Goal: Transaction & Acquisition: Purchase product/service

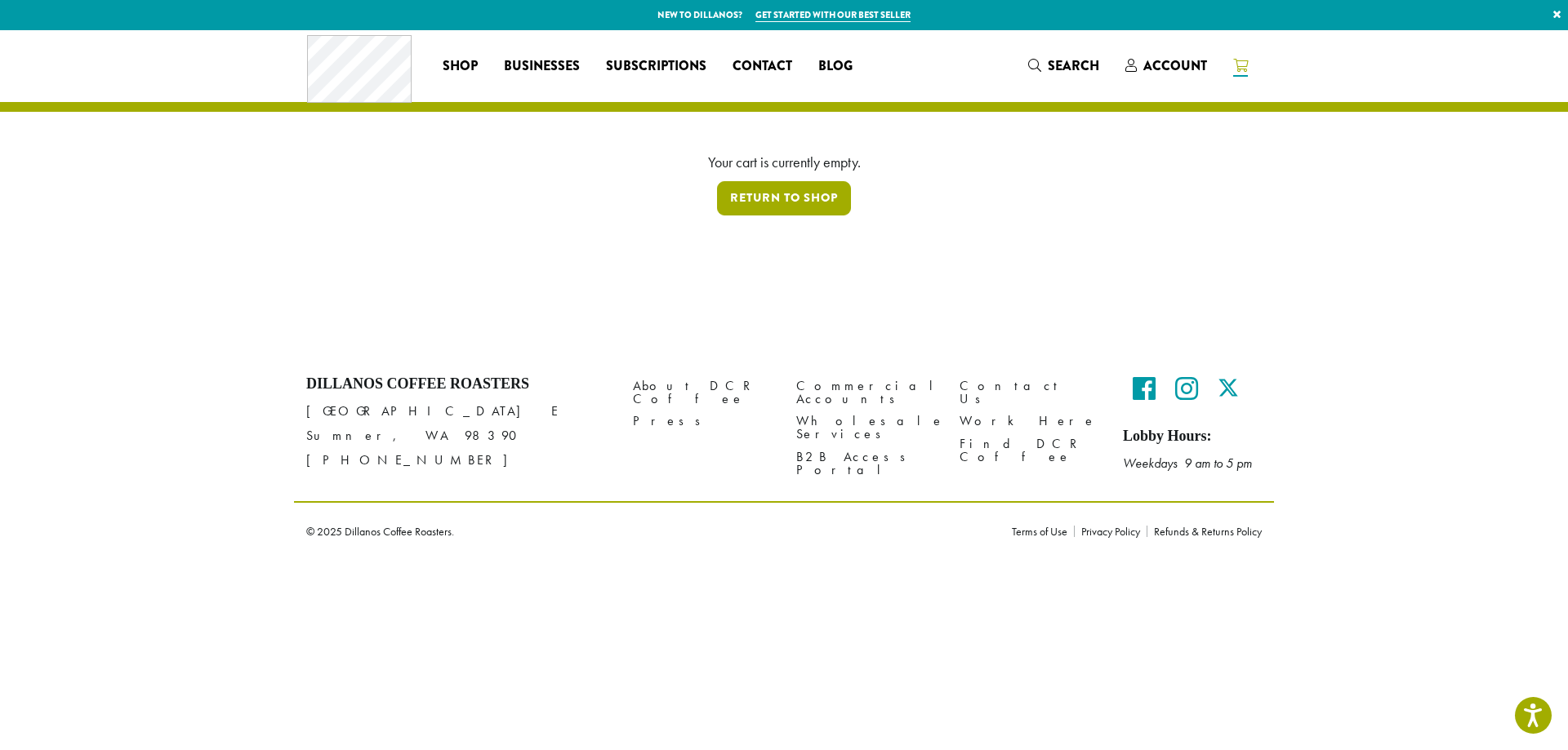
click at [752, 194] on link "Return to shop" at bounding box center [783, 198] width 133 height 35
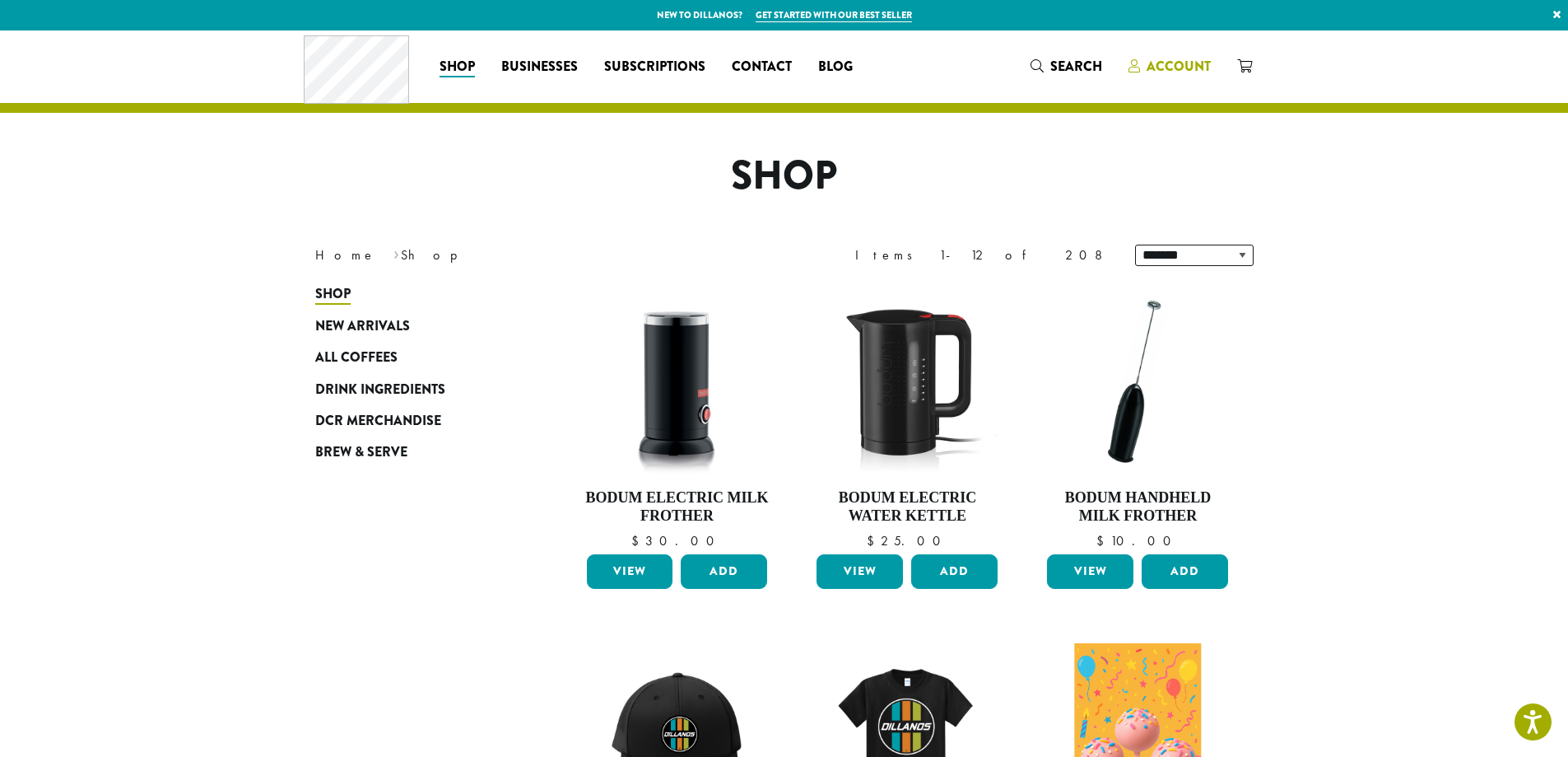
click at [1181, 65] on span "Account" at bounding box center [1178, 66] width 64 height 19
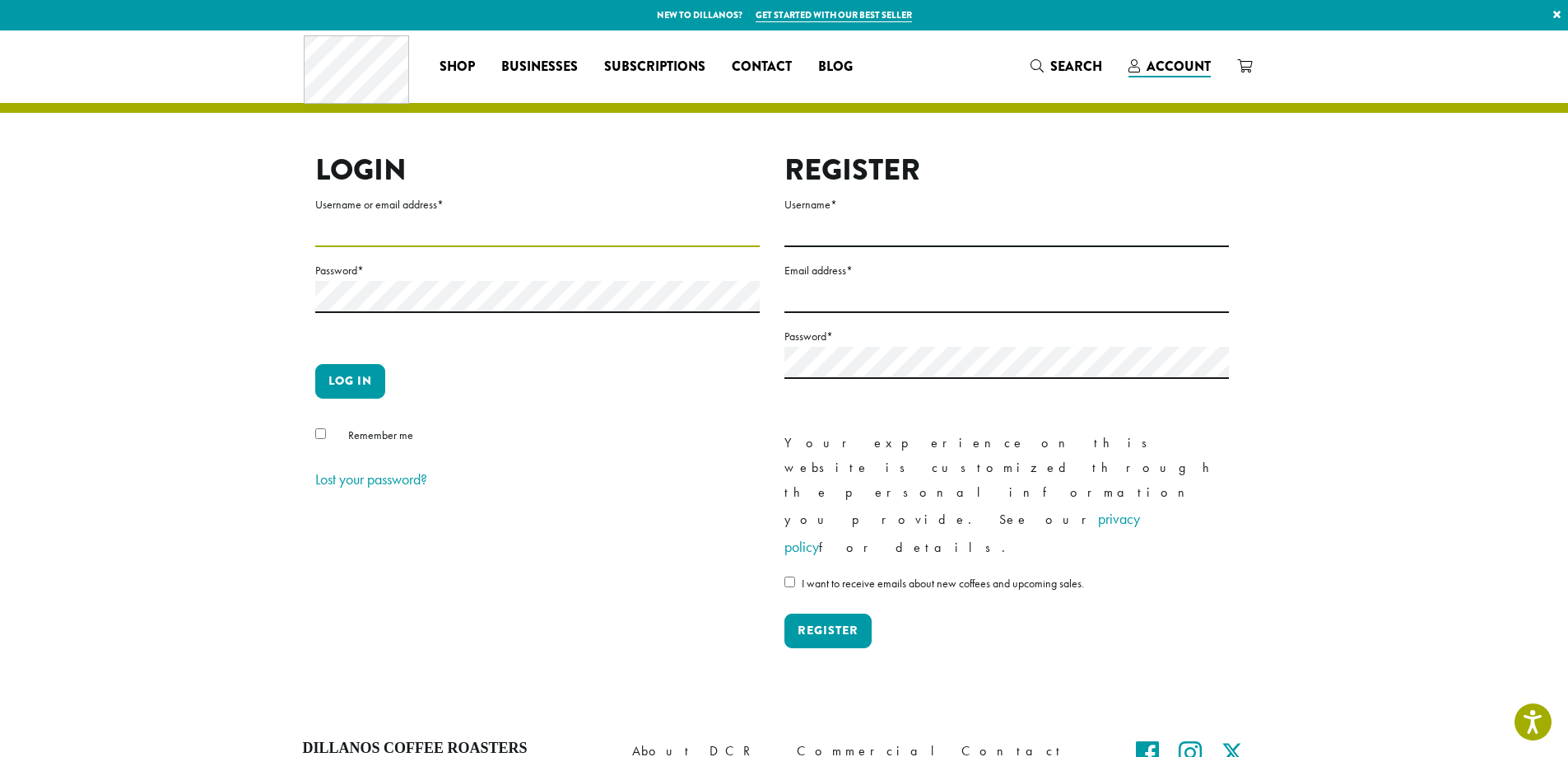
type input "**********"
click at [362, 371] on button "Log in" at bounding box center [350, 381] width 70 height 35
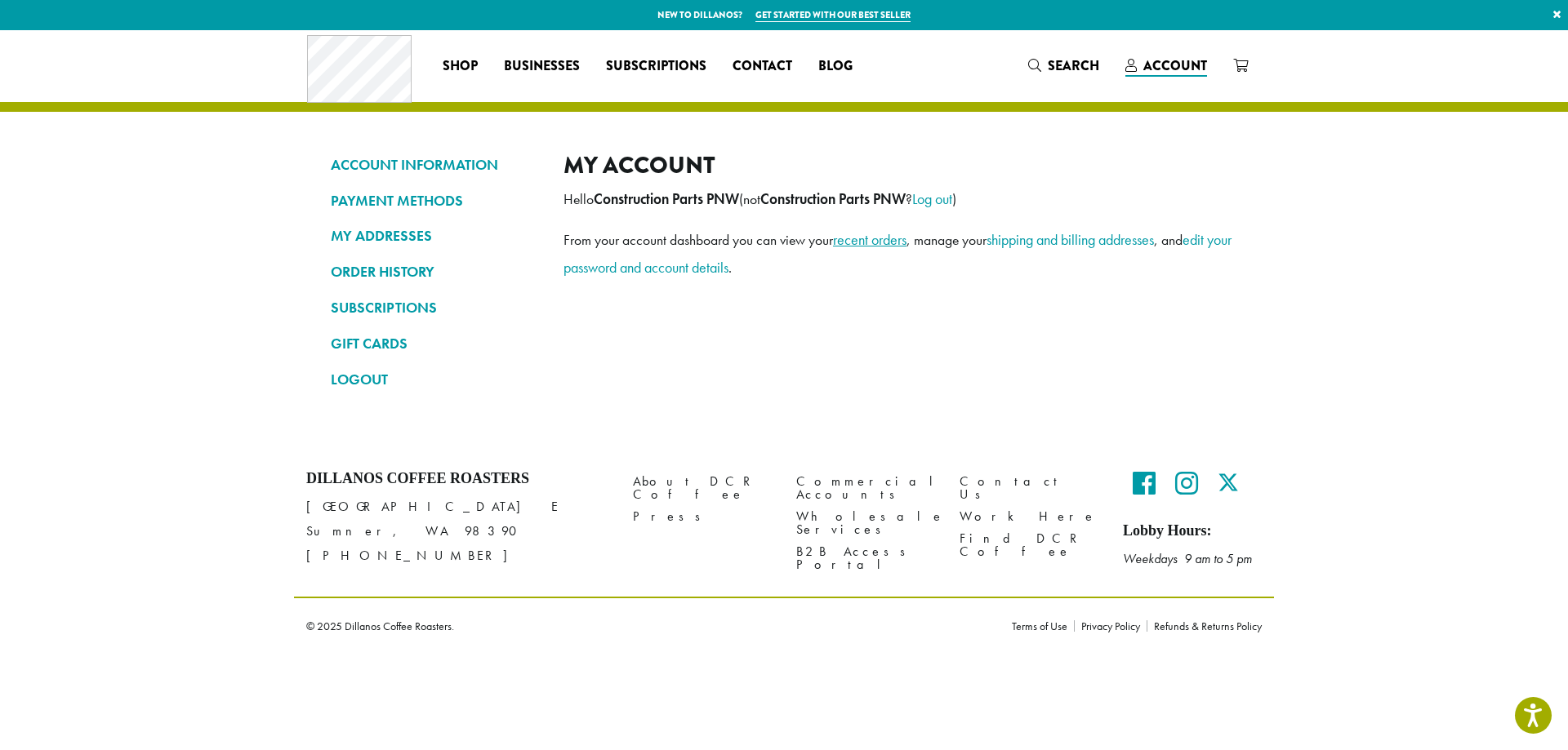
click at [886, 245] on link "recent orders" at bounding box center [869, 239] width 73 height 19
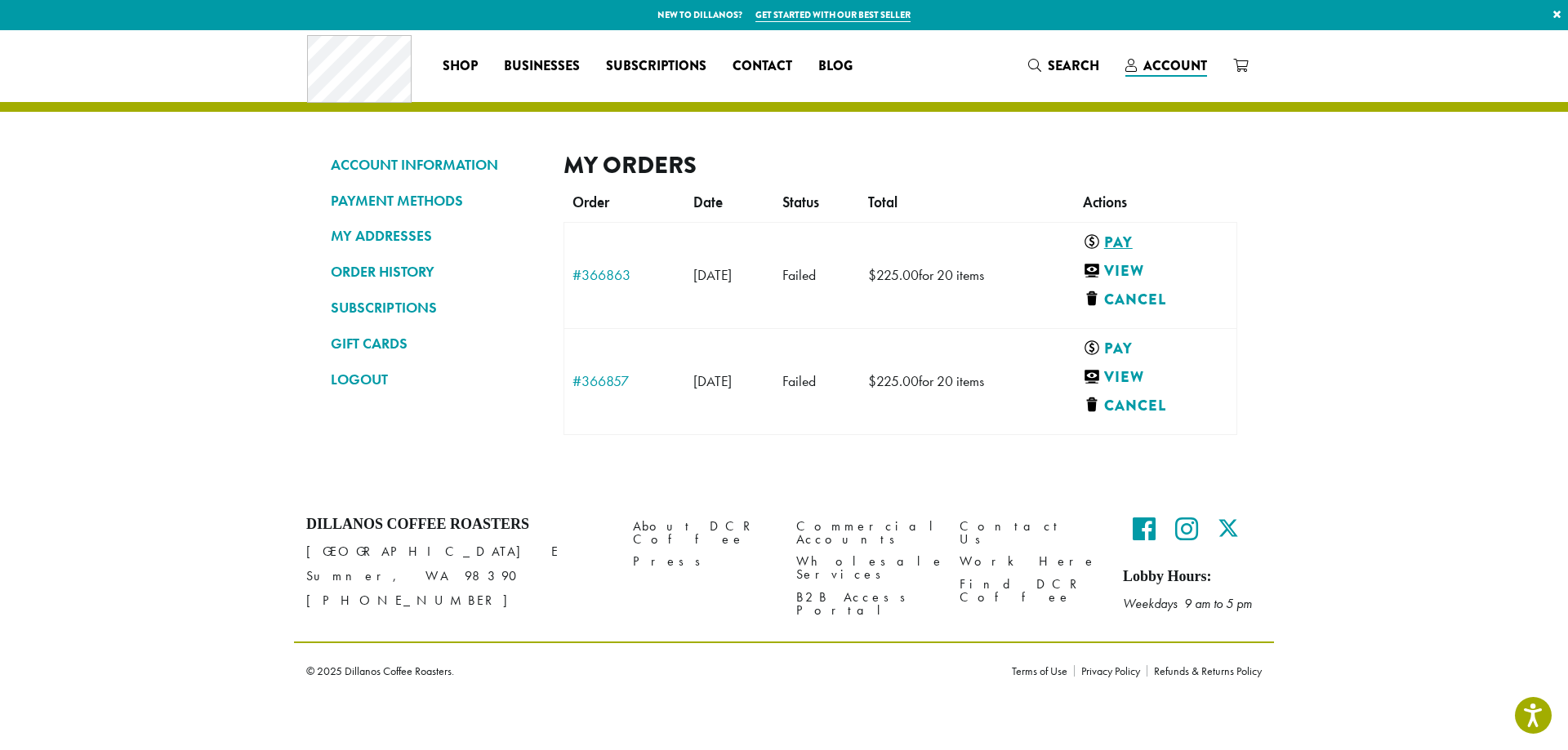
click at [1131, 240] on link "Pay" at bounding box center [1152, 242] width 138 height 21
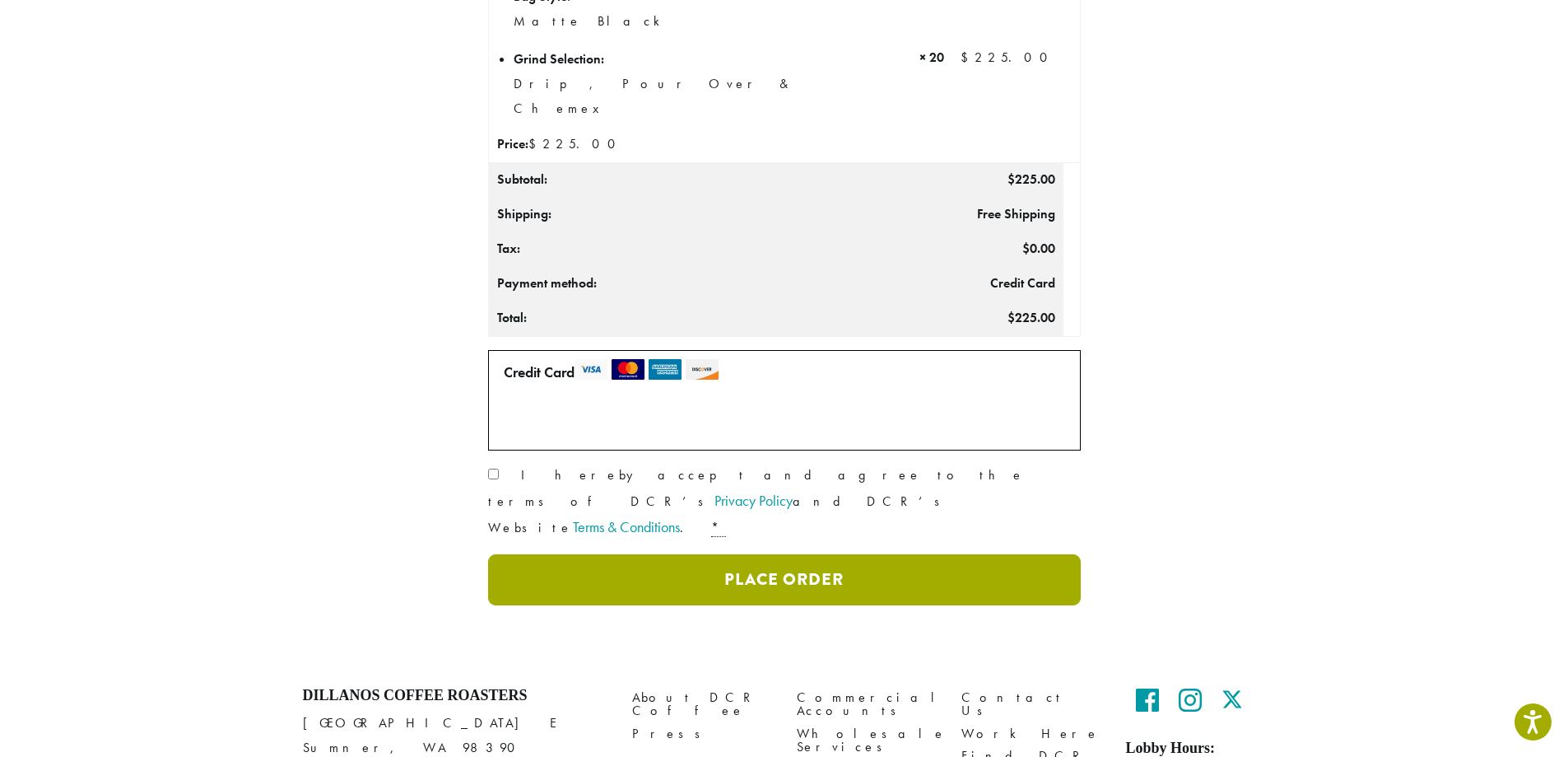
scroll to position [238, 0]
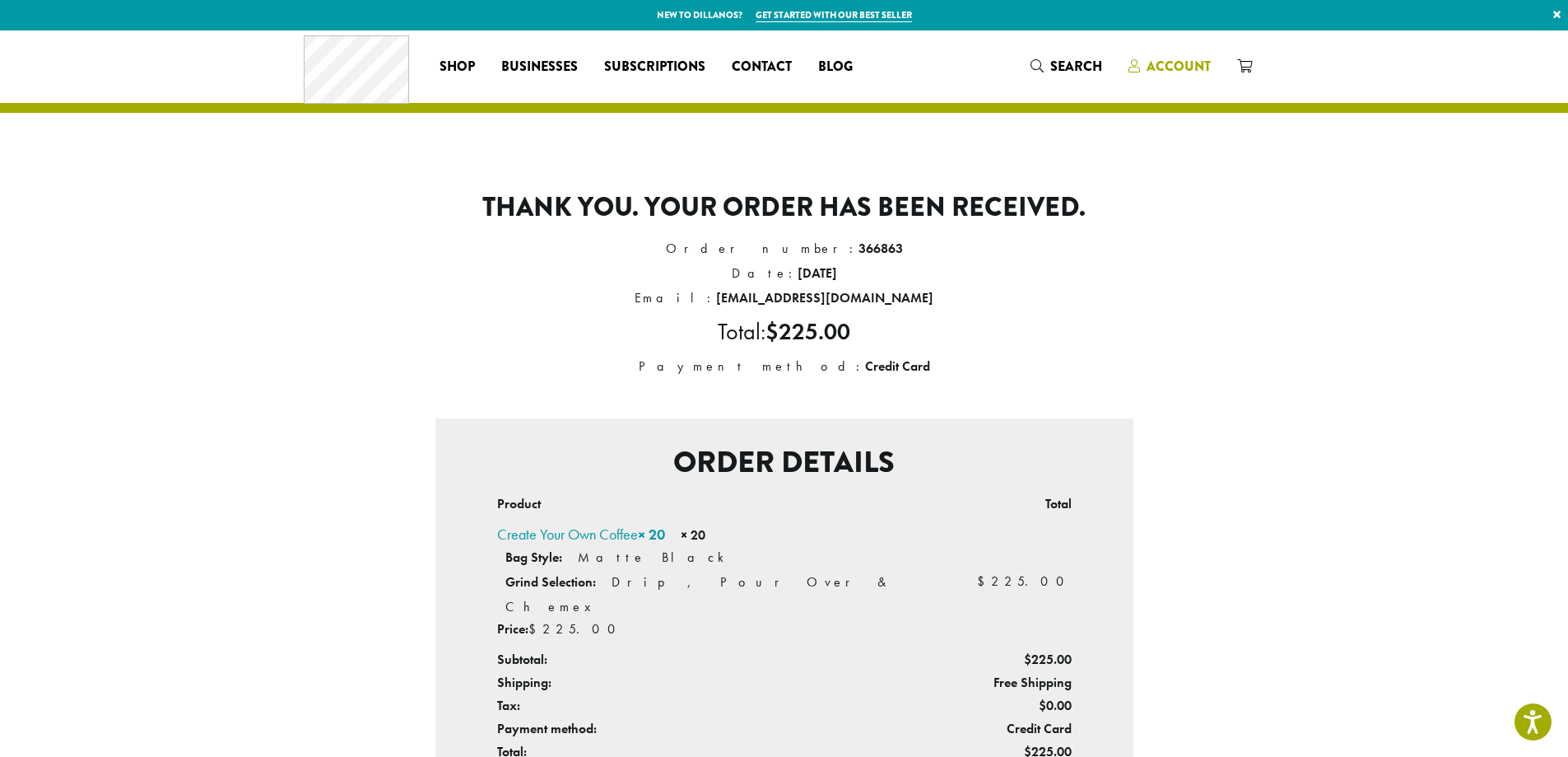
click at [1178, 61] on span "Account" at bounding box center [1178, 66] width 64 height 19
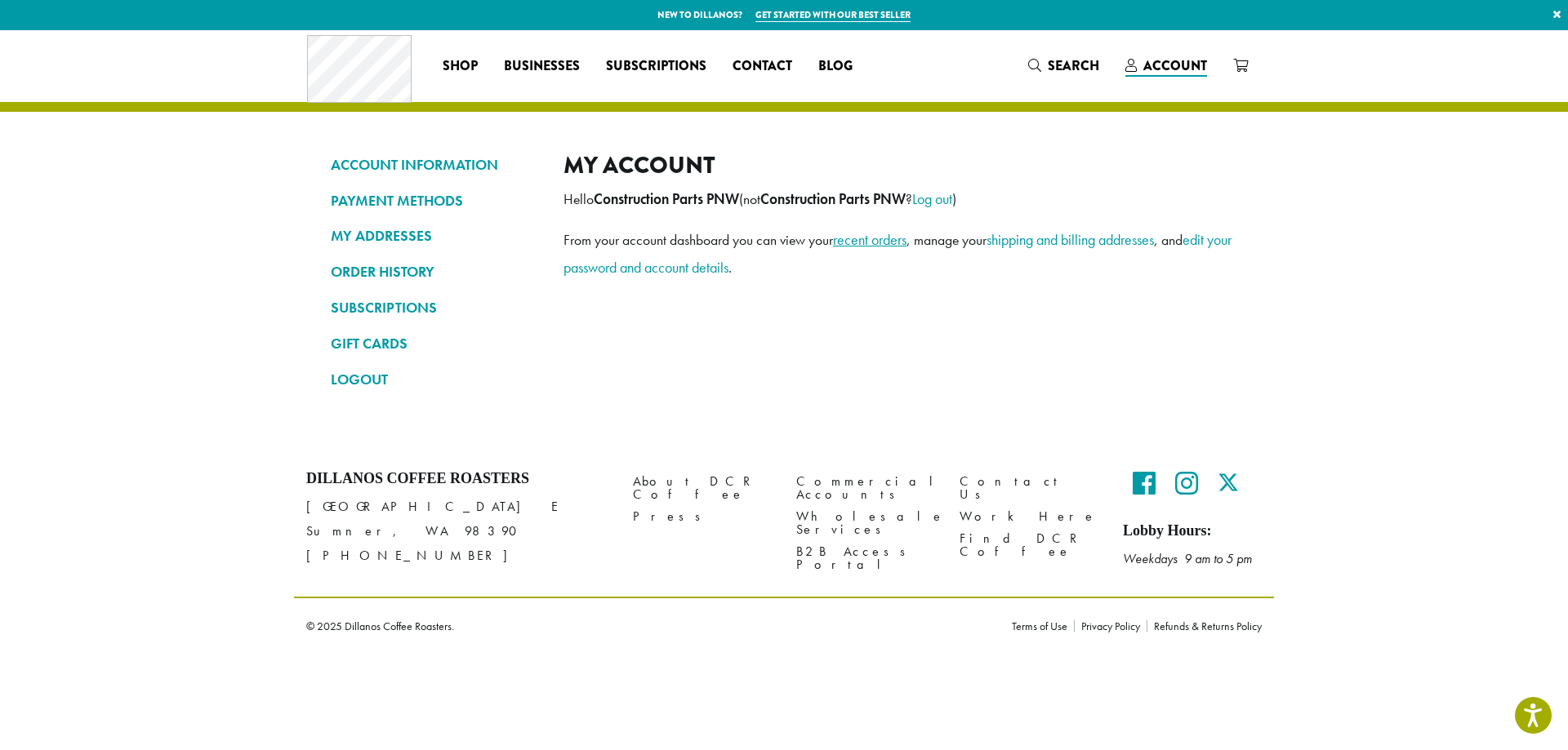
click at [900, 241] on link "recent orders" at bounding box center [869, 239] width 73 height 19
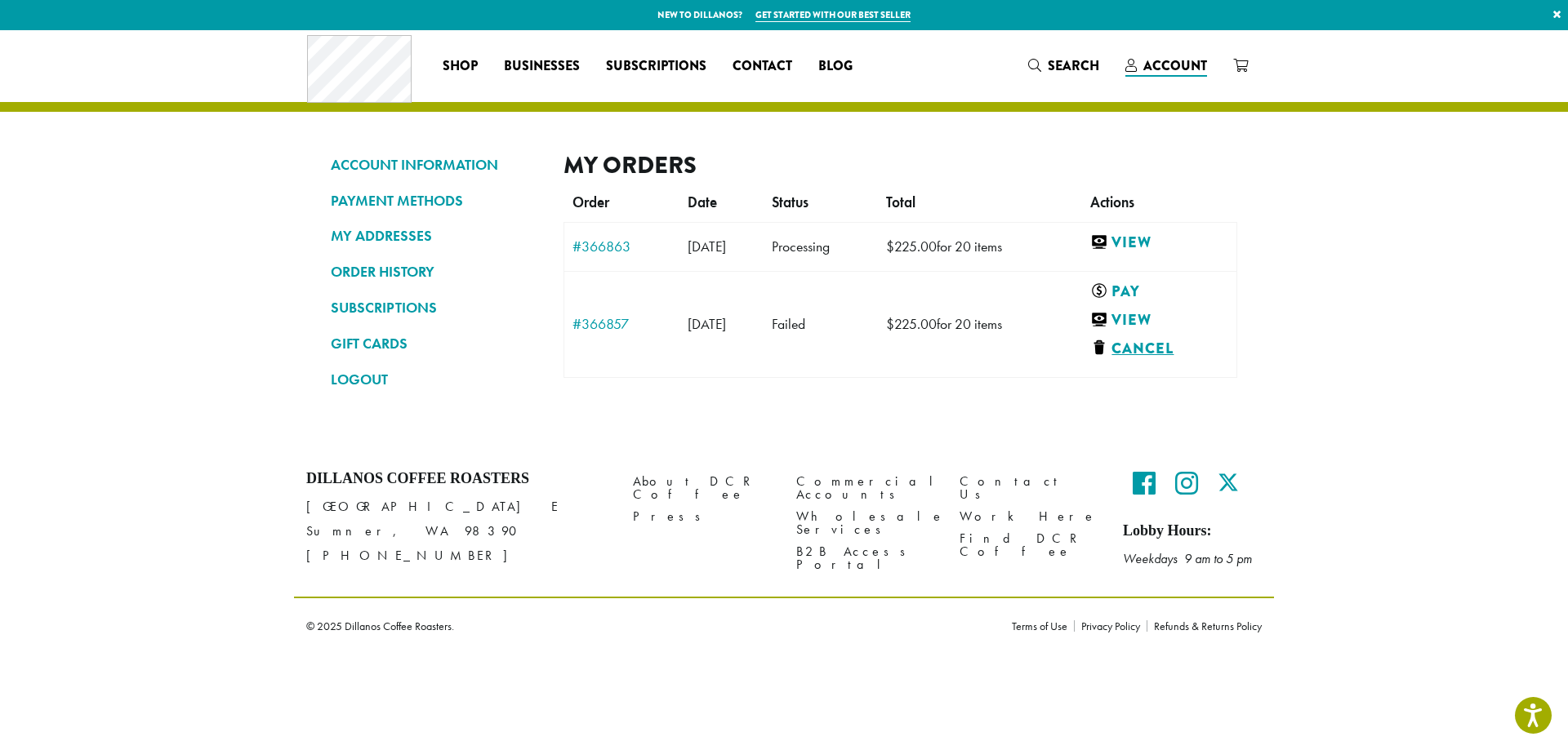
click at [1164, 353] on link "Cancel" at bounding box center [1160, 349] width 138 height 21
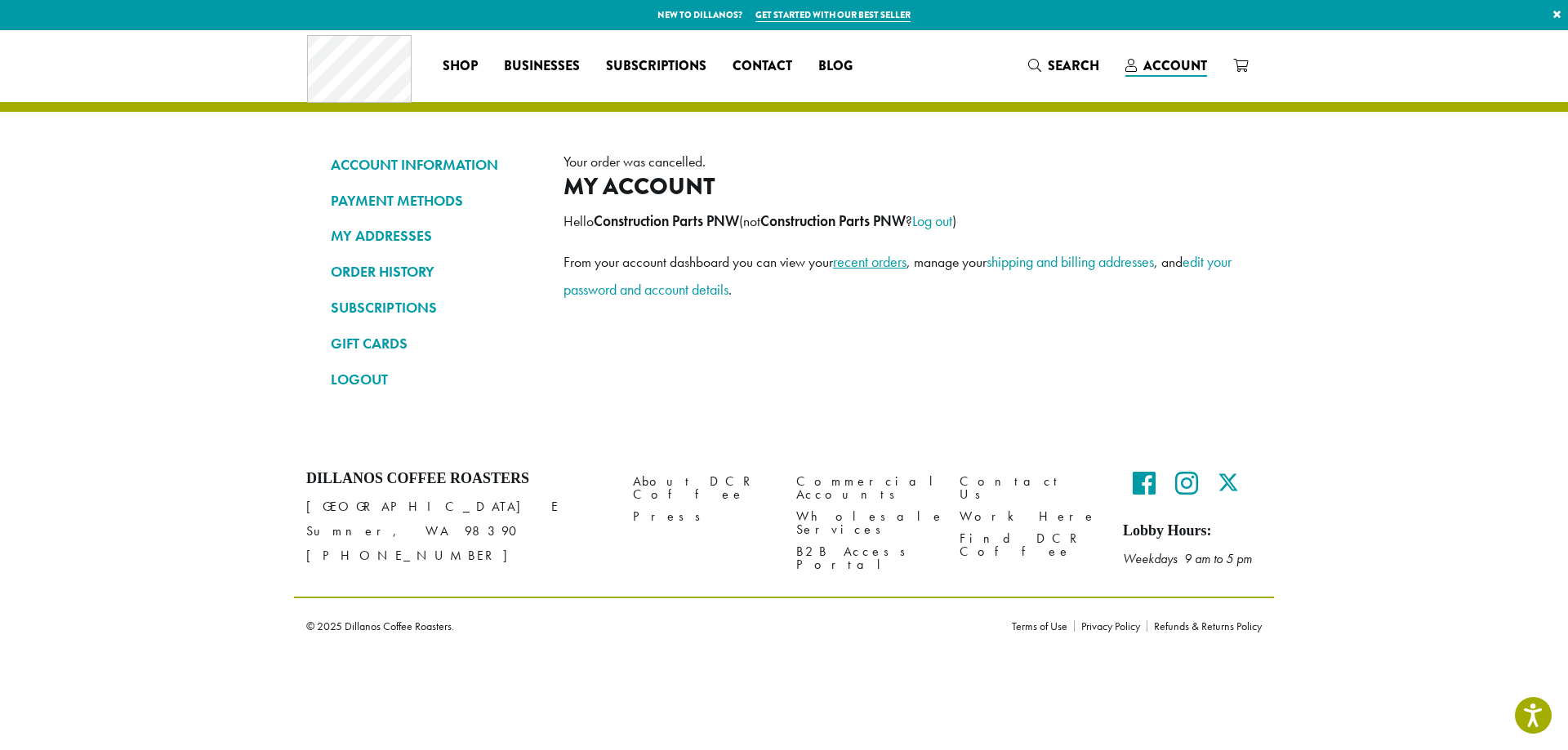
click at [885, 260] on link "recent orders" at bounding box center [869, 261] width 73 height 19
